Goal: Go to known website: Access a specific website the user already knows

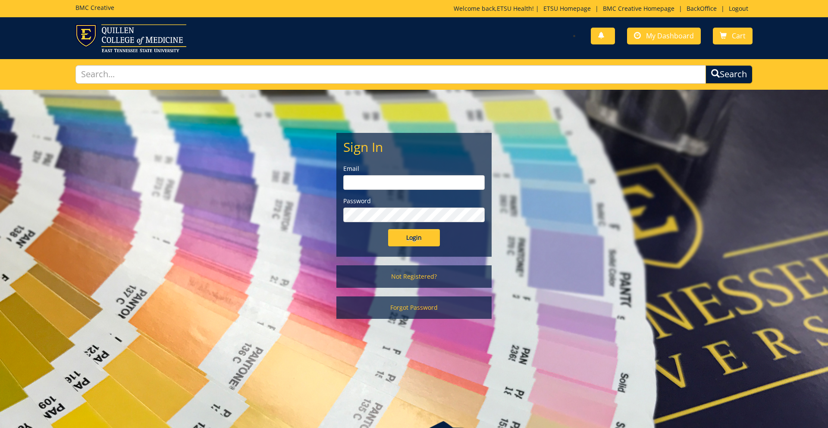
type input "[EMAIL_ADDRESS][DOMAIN_NAME]"
click at [423, 241] on input "Login" at bounding box center [414, 237] width 52 height 17
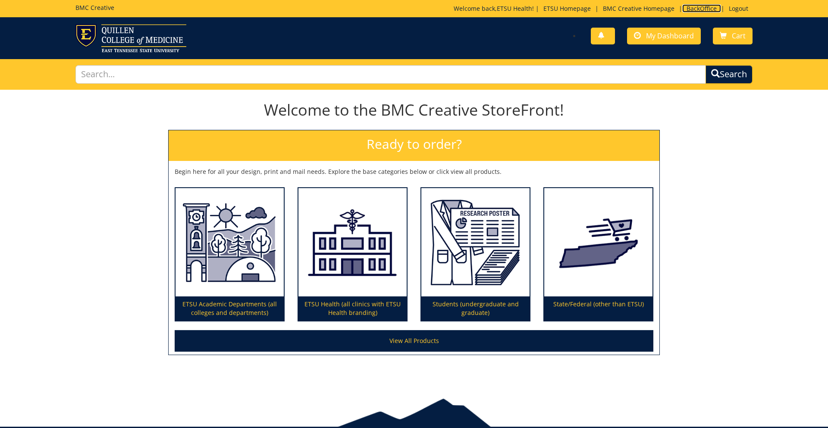
click at [704, 9] on link "BackOffice" at bounding box center [701, 8] width 39 height 8
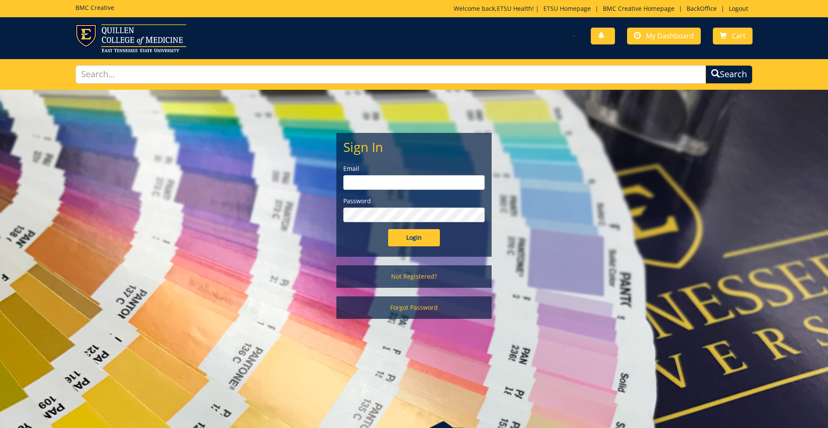
type input "[EMAIL_ADDRESS][DOMAIN_NAME]"
click at [691, 14] on div "Welcome back, ETSU Health ! | ETSU Homepage | BMC Creative Homepage | BackOffic…" at bounding box center [602, 10] width 299 height 13
click at [695, 7] on link "BackOffice" at bounding box center [701, 8] width 39 height 8
